Goal: Task Accomplishment & Management: Manage account settings

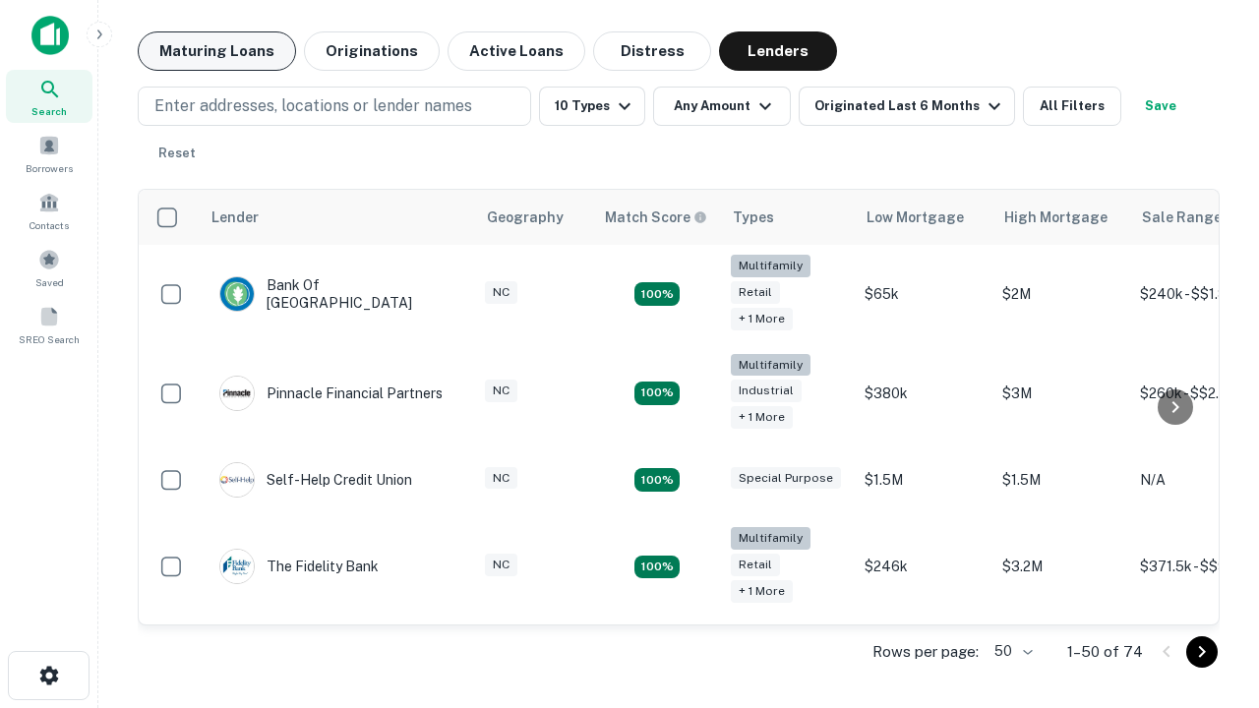
click at [216, 51] on button "Maturing Loans" at bounding box center [217, 50] width 158 height 39
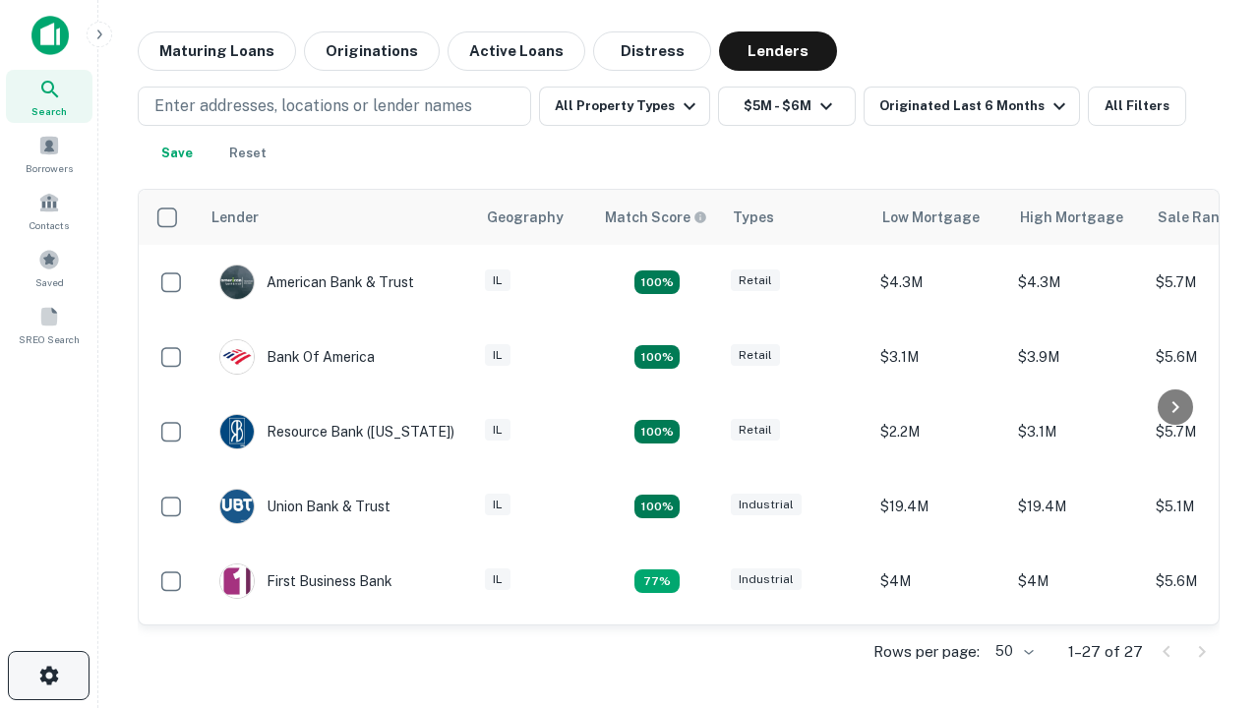
click at [48, 676] on icon "button" at bounding box center [49, 676] width 24 height 24
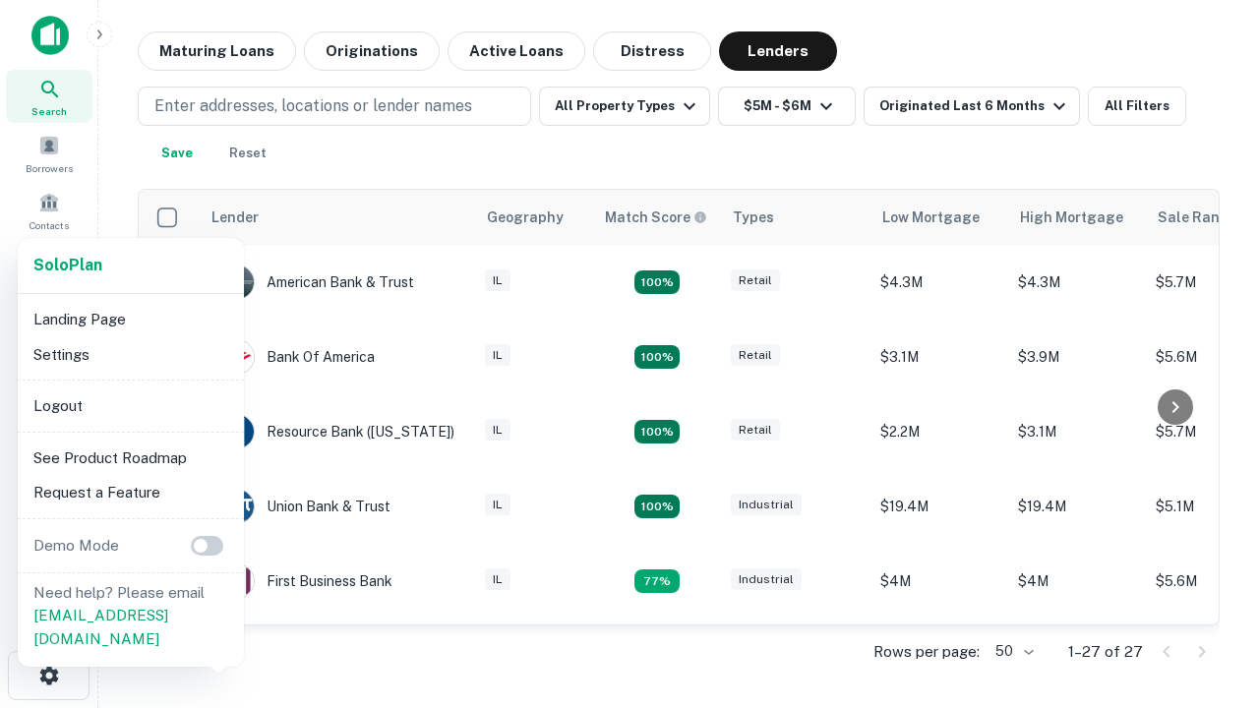
click at [130, 405] on li "Logout" at bounding box center [131, 406] width 211 height 35
